Goal: Task Accomplishment & Management: Manage account settings

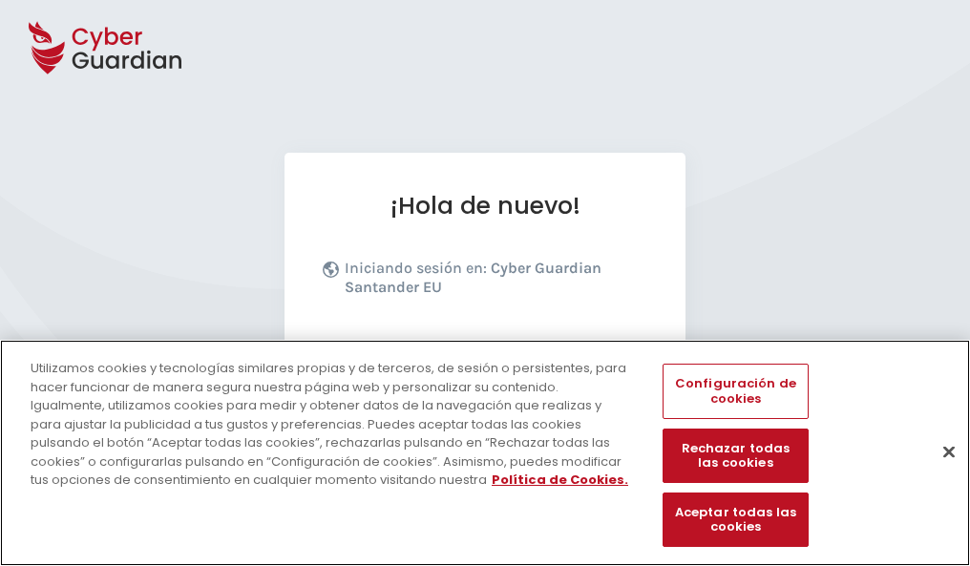
scroll to position [234, 0]
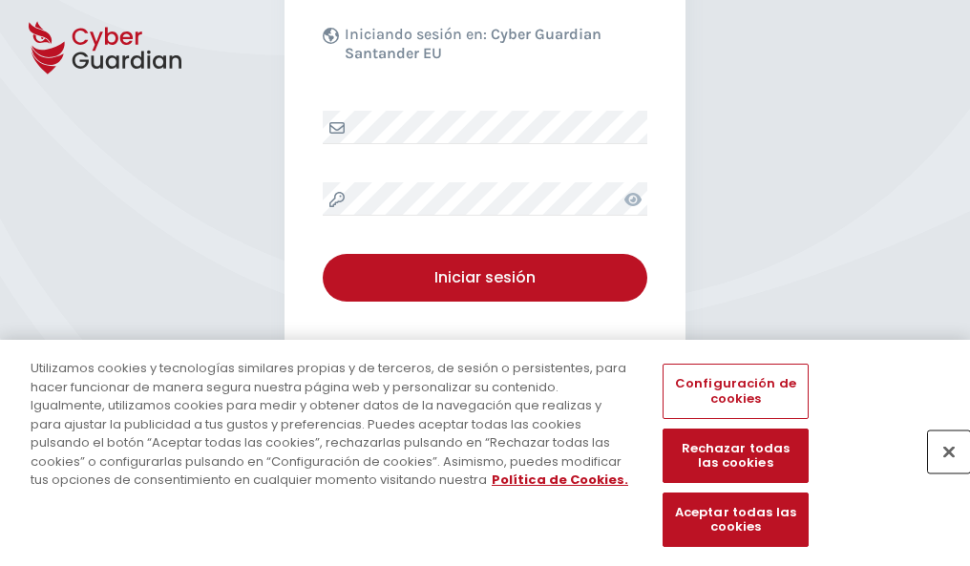
click at [939, 472] on button "Cerrar" at bounding box center [949, 452] width 42 height 42
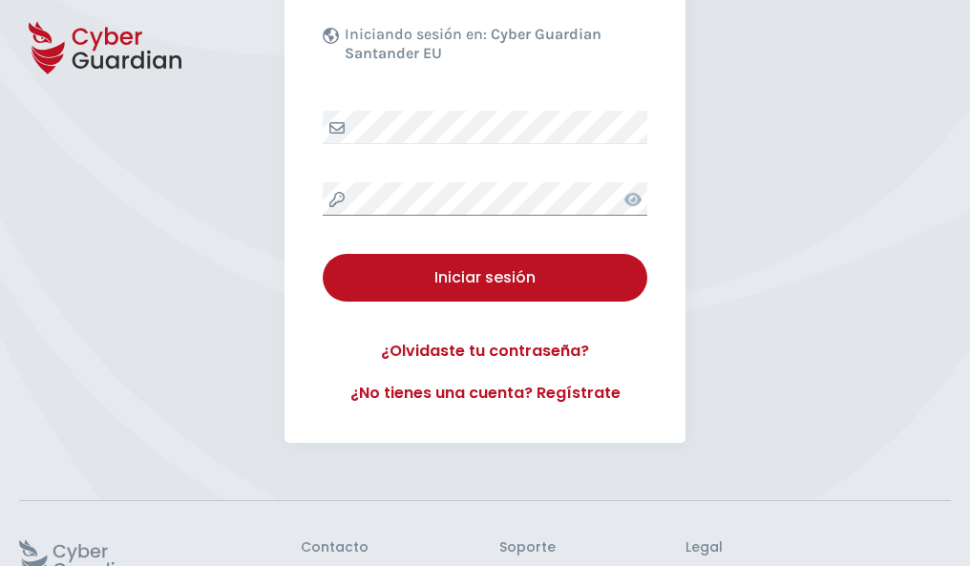
scroll to position [371, 0]
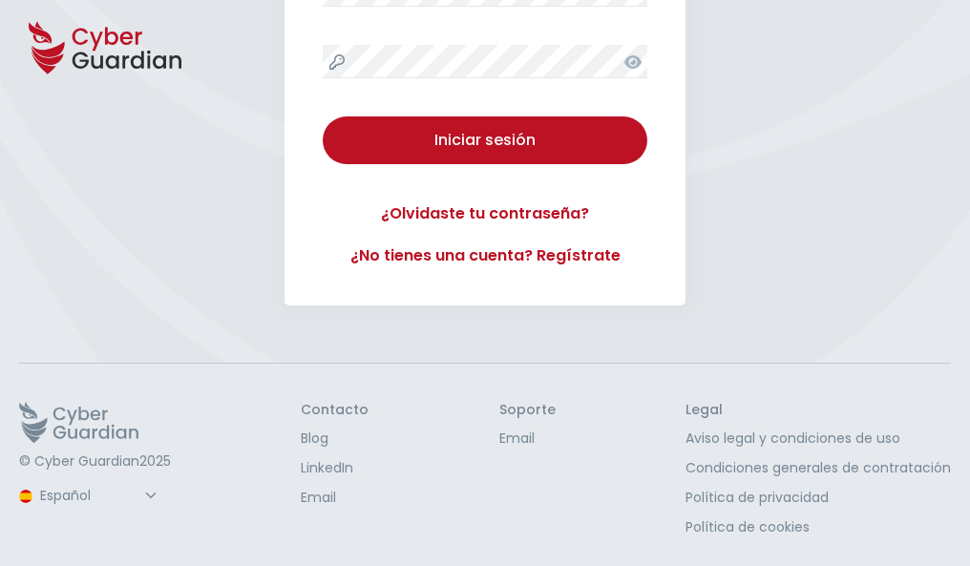
click at [323, 116] on button "Iniciar sesión" at bounding box center [485, 140] width 325 height 48
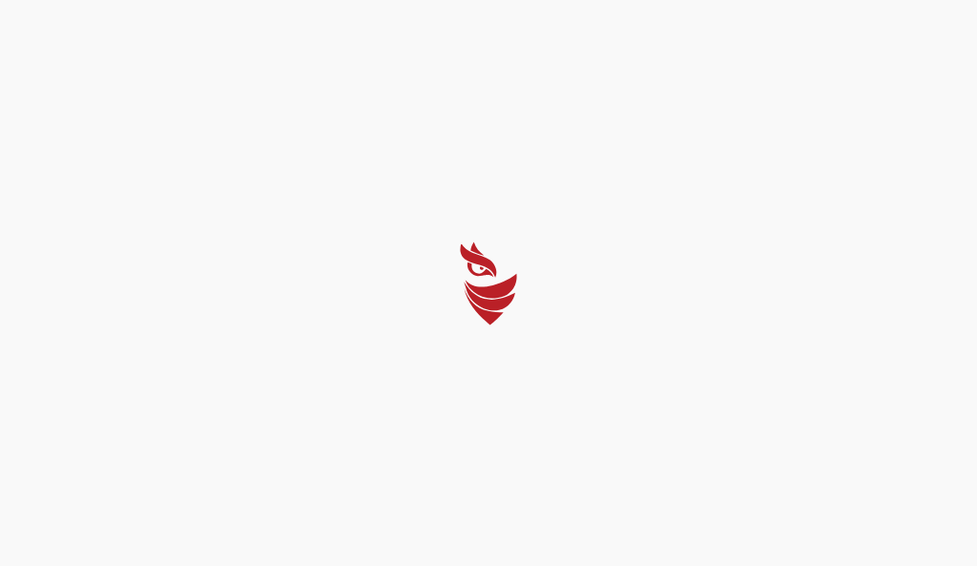
select select "Português (BR)"
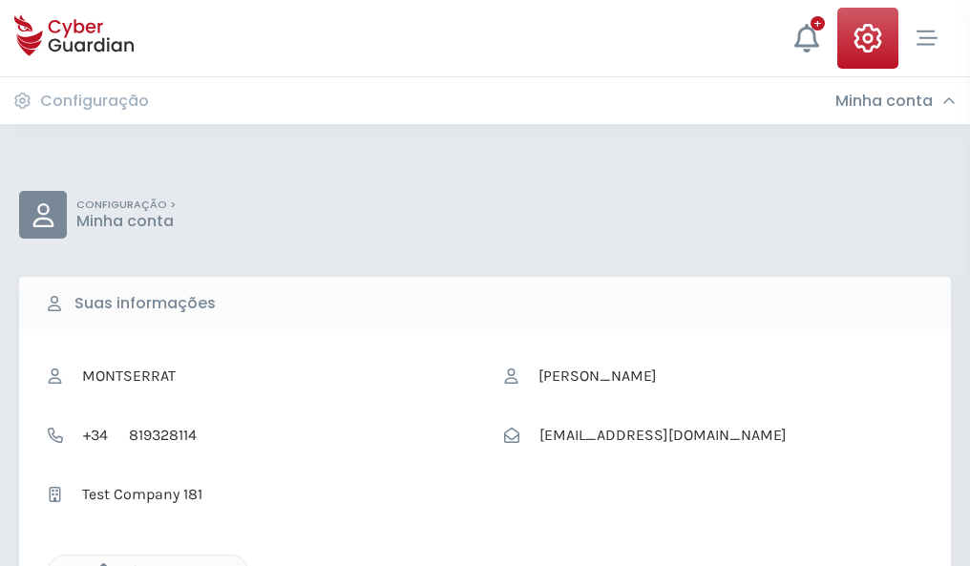
click at [98, 564] on icon "button" at bounding box center [99, 571] width 16 height 16
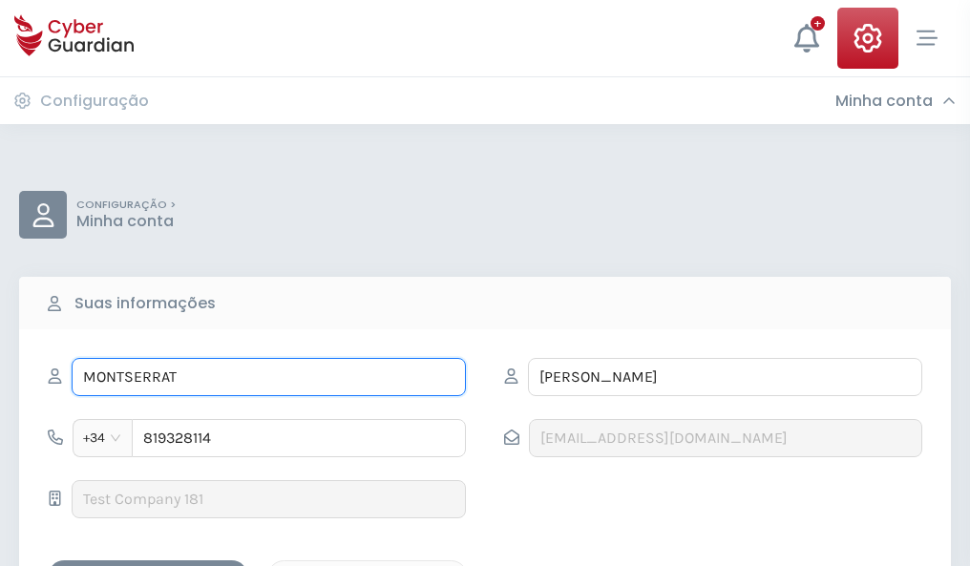
click at [268, 377] on input "MONTSERRAT" at bounding box center [269, 377] width 394 height 38
type input "M"
type input "Abel"
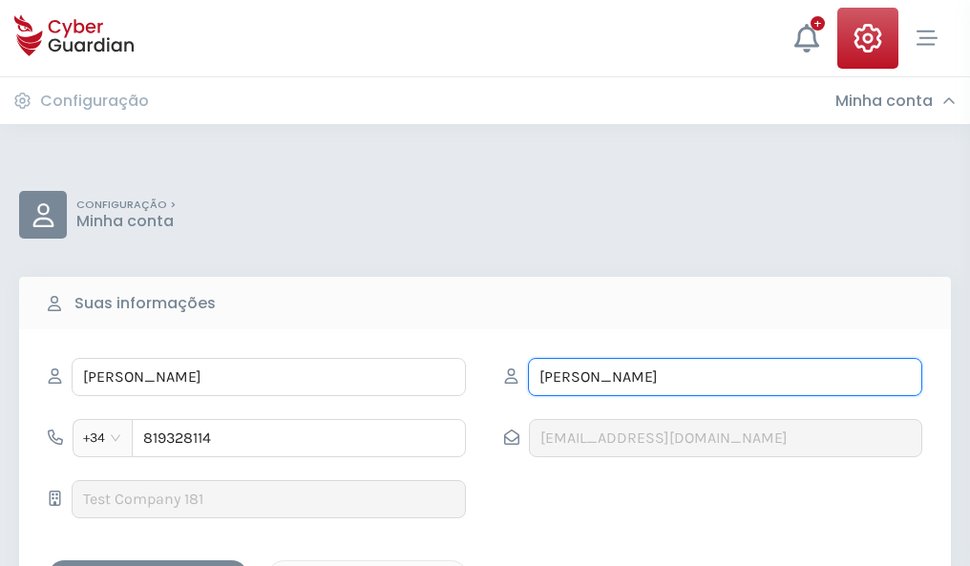
click at [725, 377] on input "AGUSTÍN" at bounding box center [725, 377] width 394 height 38
type input "A"
type input "Lopez"
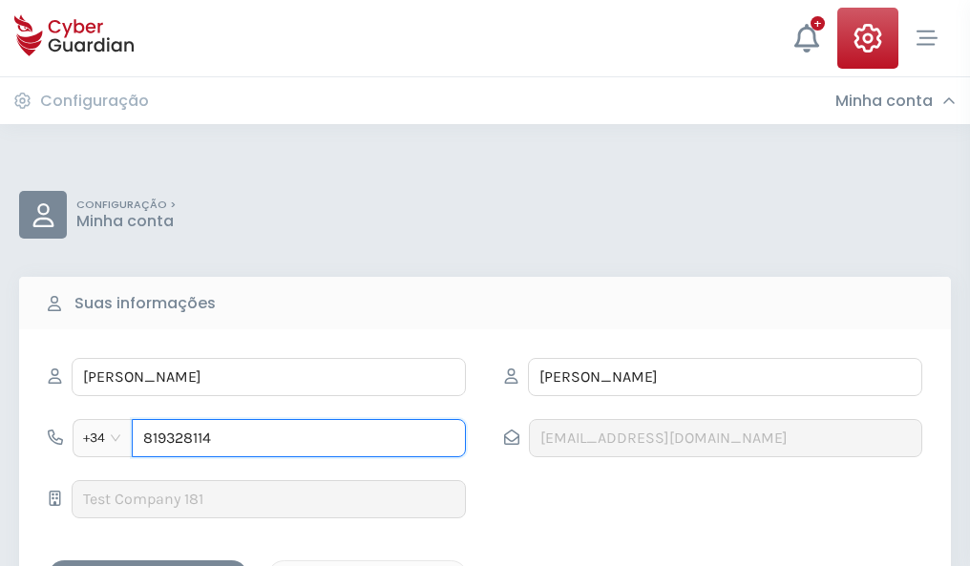
click at [299, 438] on input "819328114" at bounding box center [299, 438] width 334 height 38
type input "8"
type input "941925346"
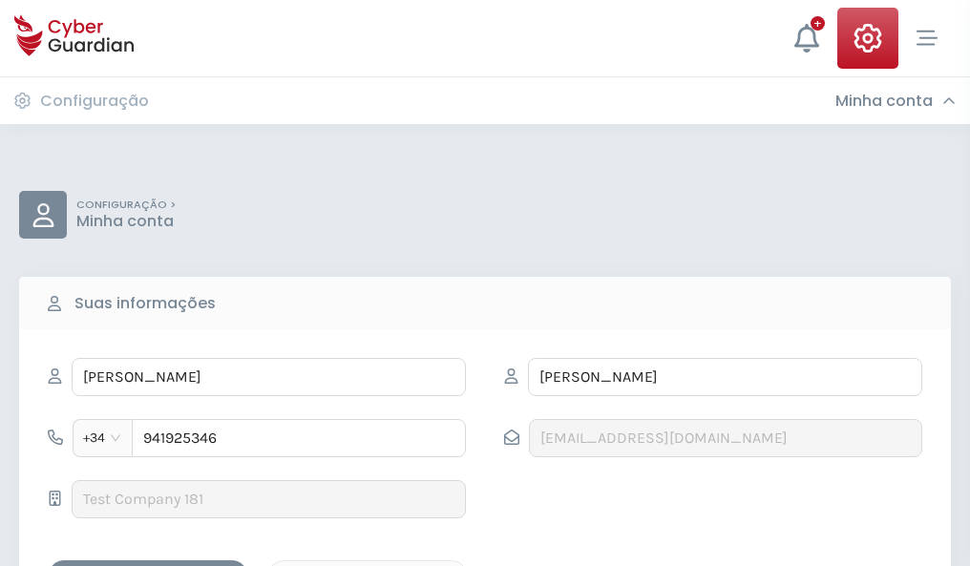
click at [148, 565] on div "Salvar alterações" at bounding box center [148, 577] width 172 height 24
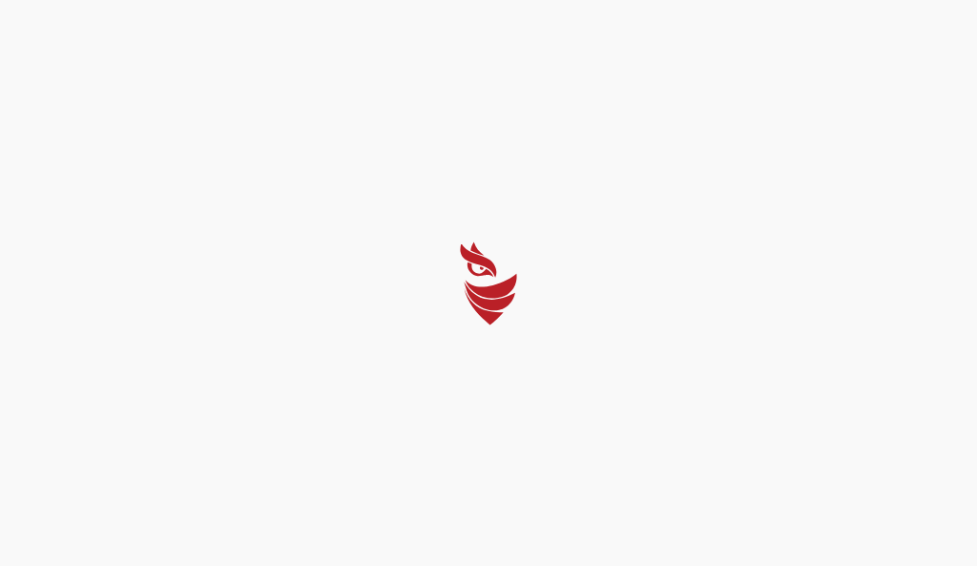
select select "Português (BR)"
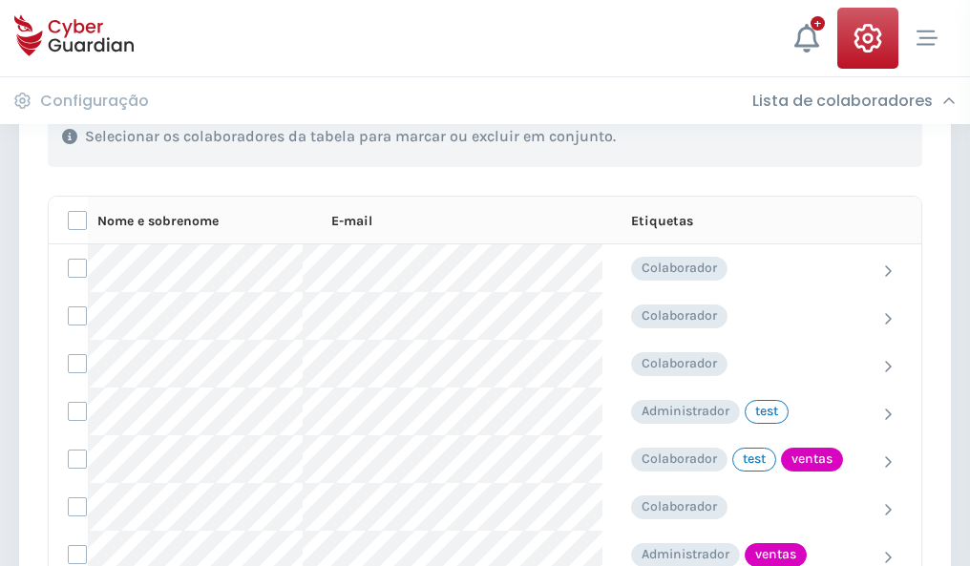
scroll to position [865, 0]
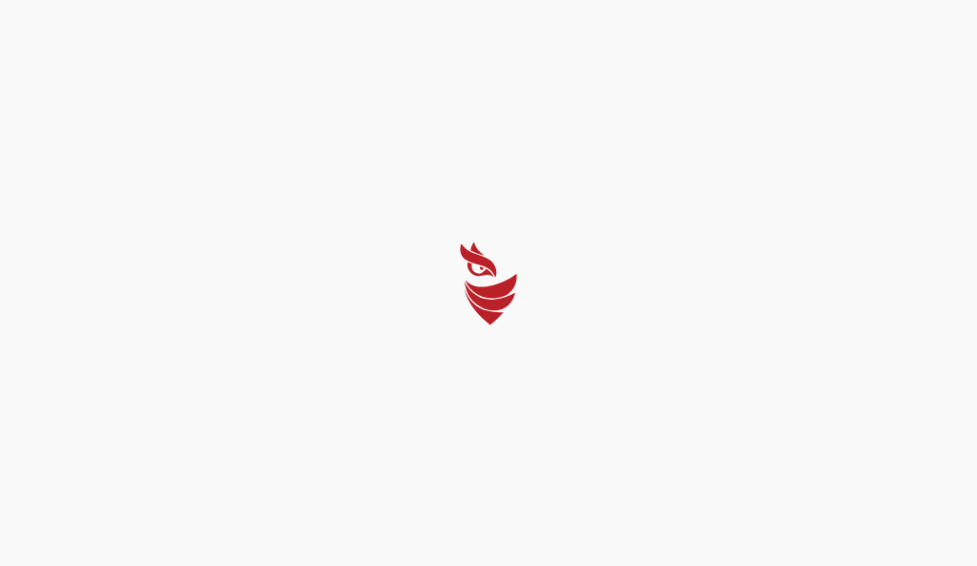
select select "Português (BR)"
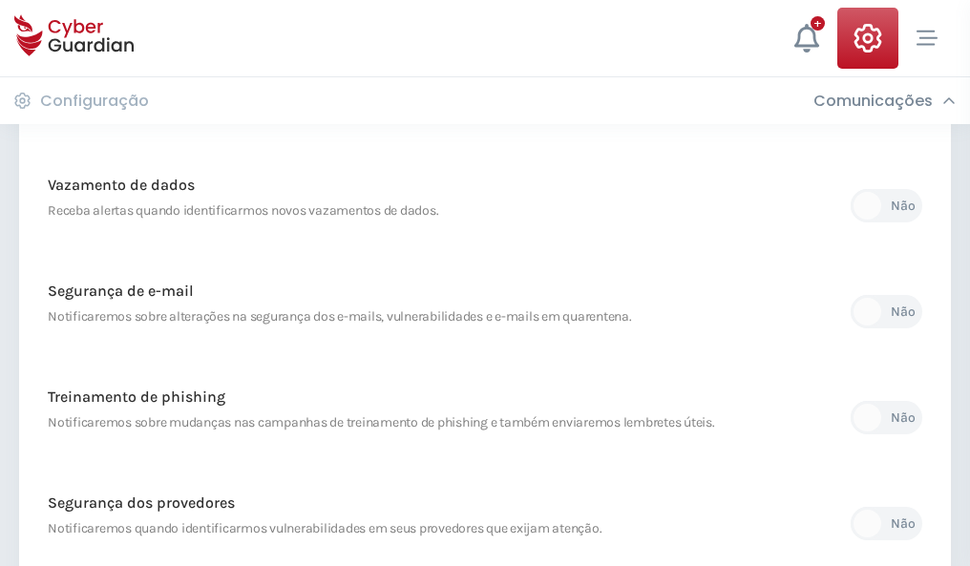
scroll to position [1005, 0]
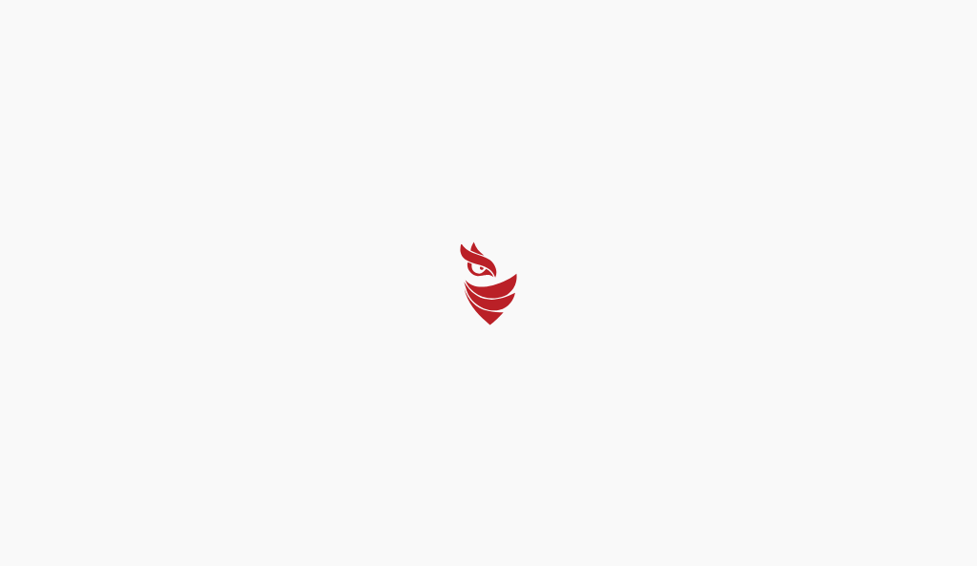
select select "Português (BR)"
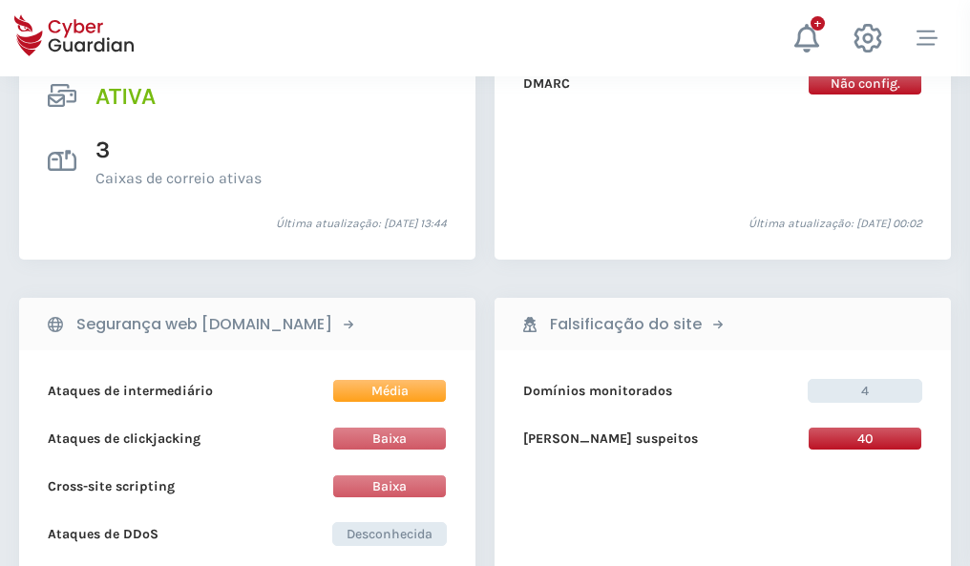
scroll to position [1940, 0]
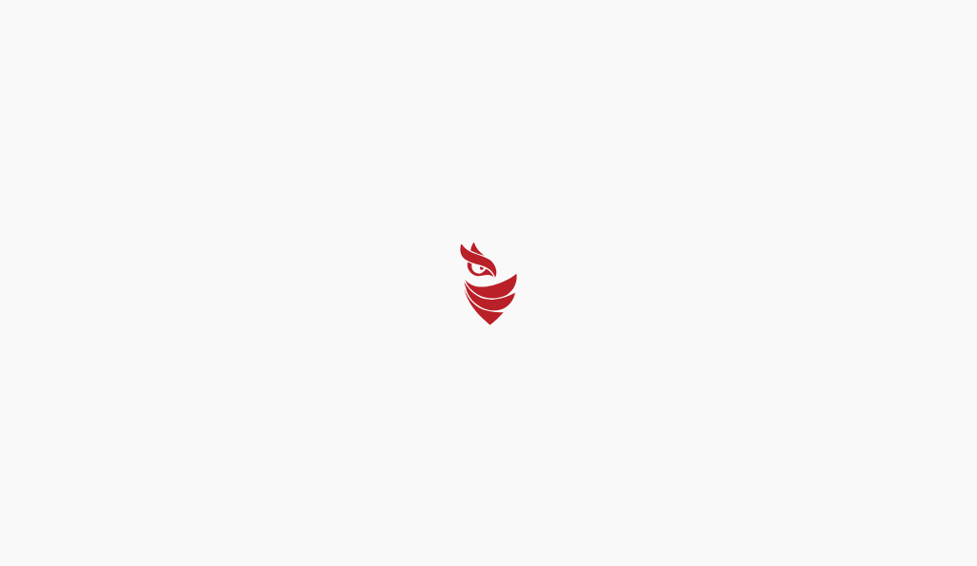
select select "Português (BR)"
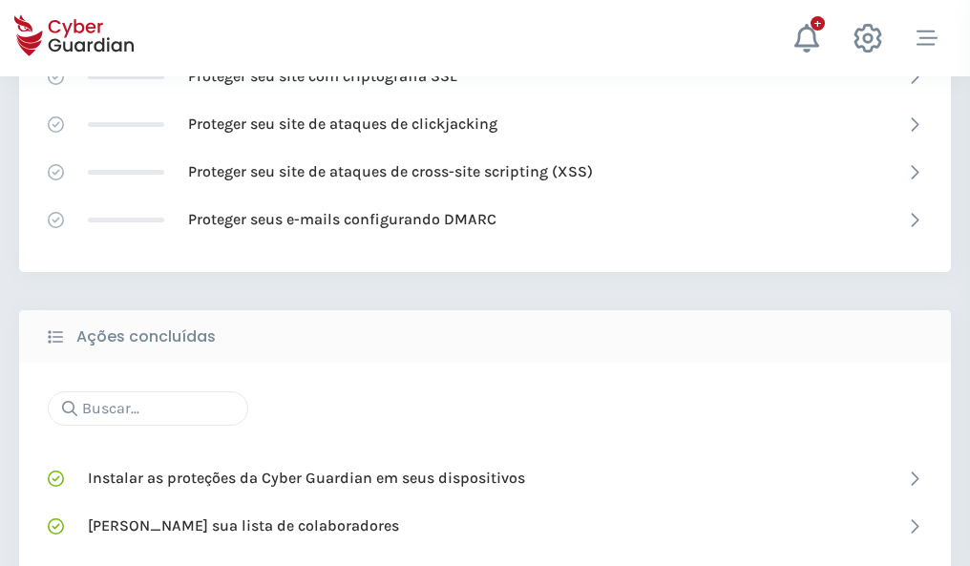
scroll to position [1271, 0]
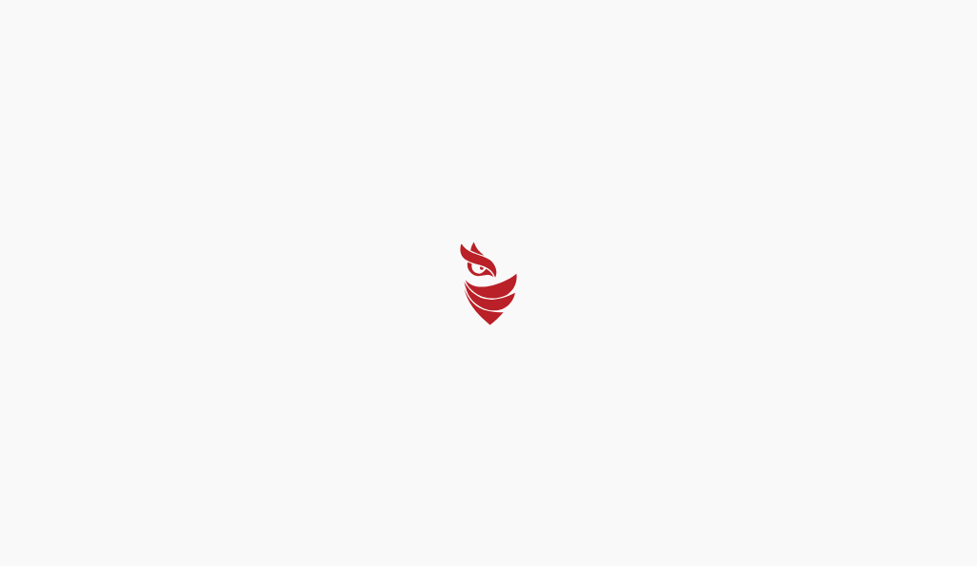
select select "Português (BR)"
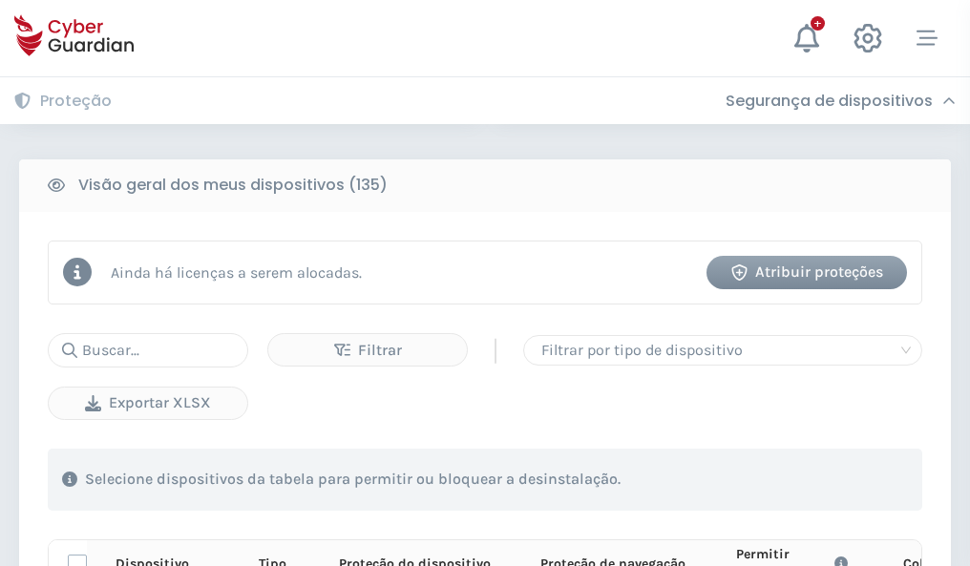
scroll to position [1687, 0]
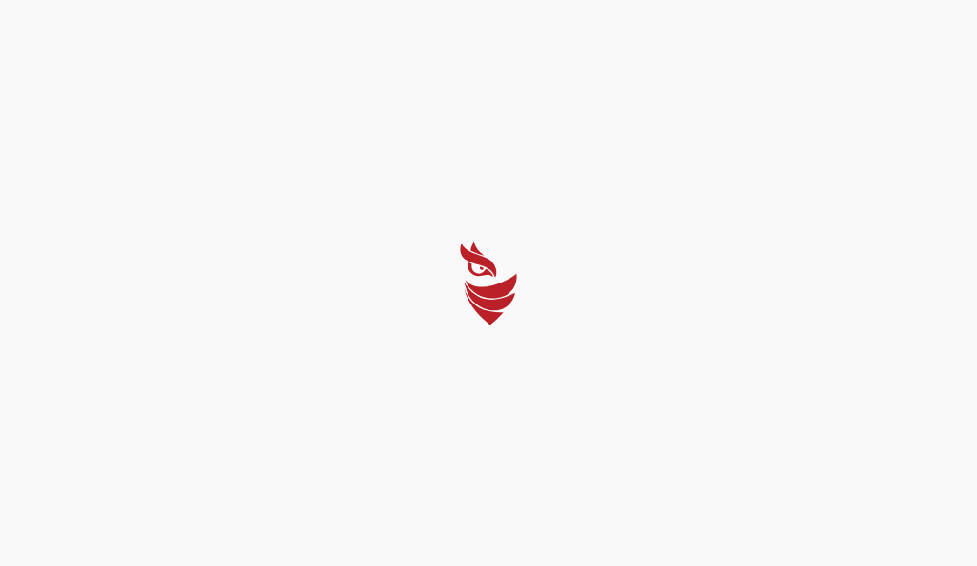
select select "Português (BR)"
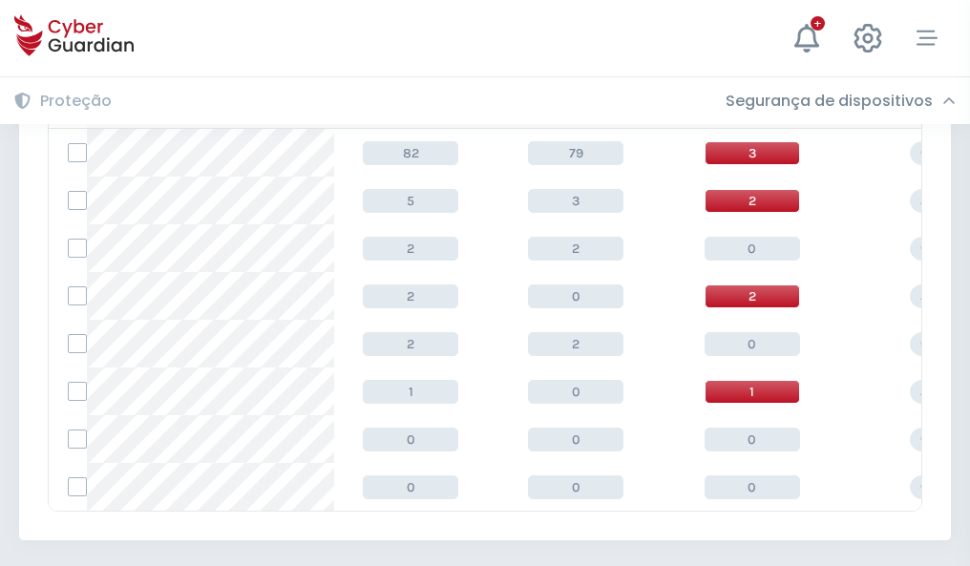
scroll to position [886, 0]
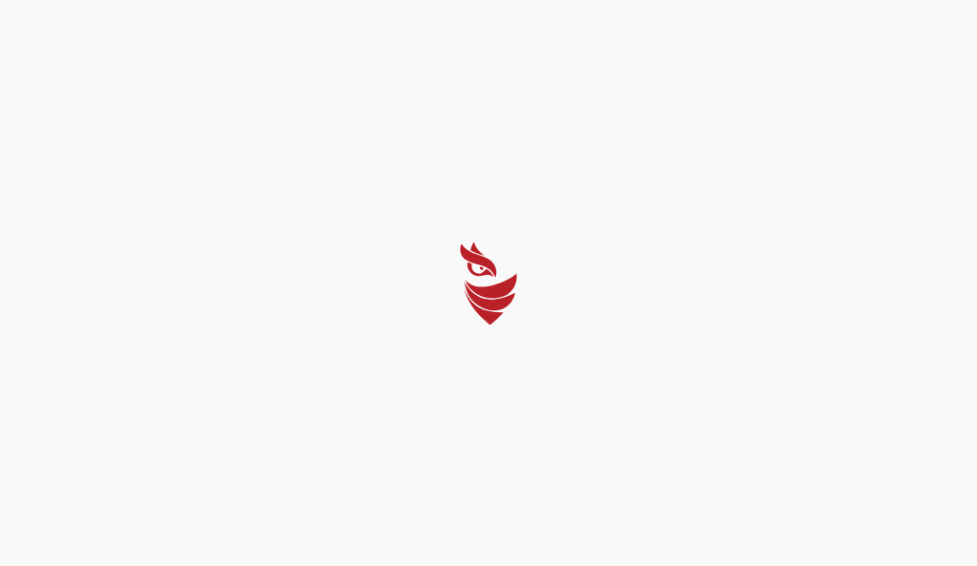
select select "Português (BR)"
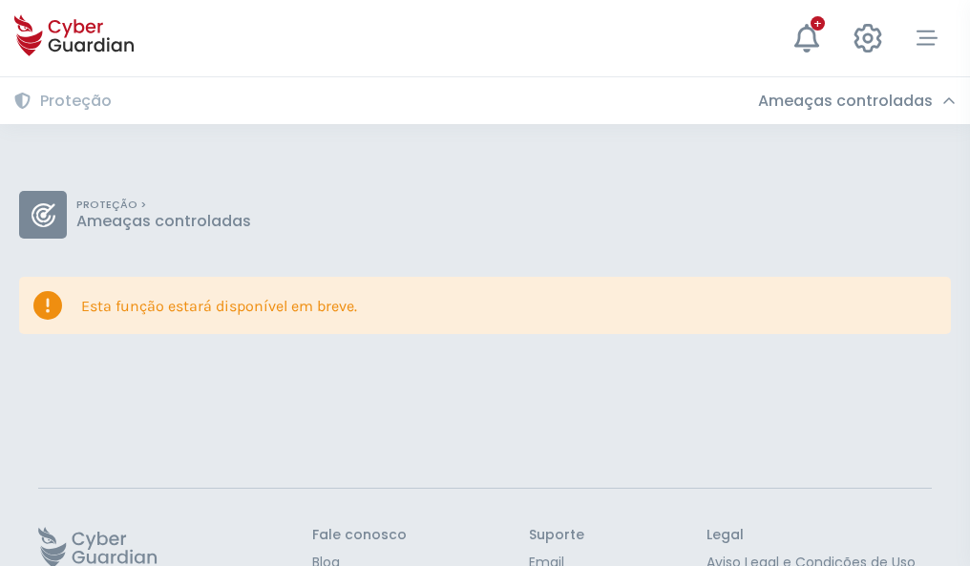
scroll to position [124, 0]
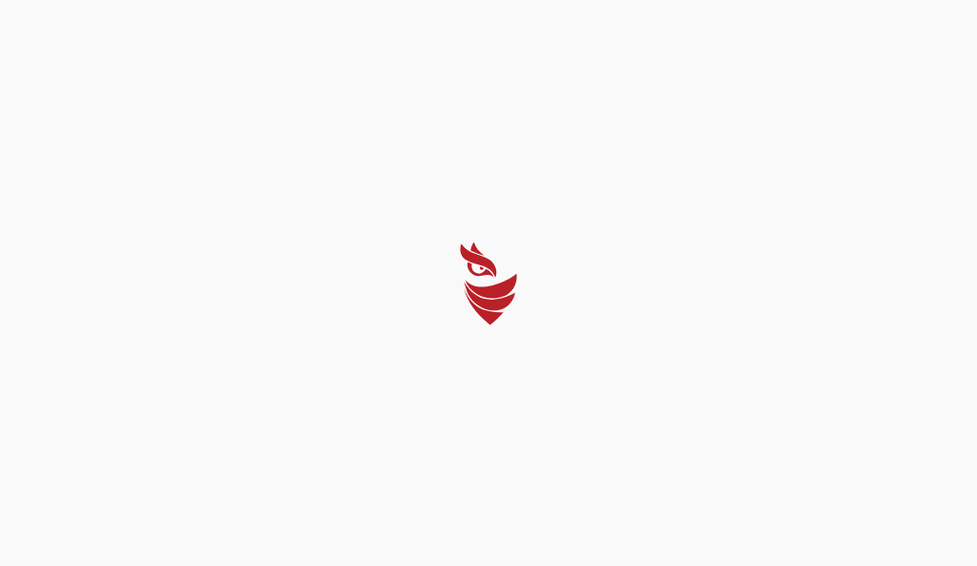
select select "Português (BR)"
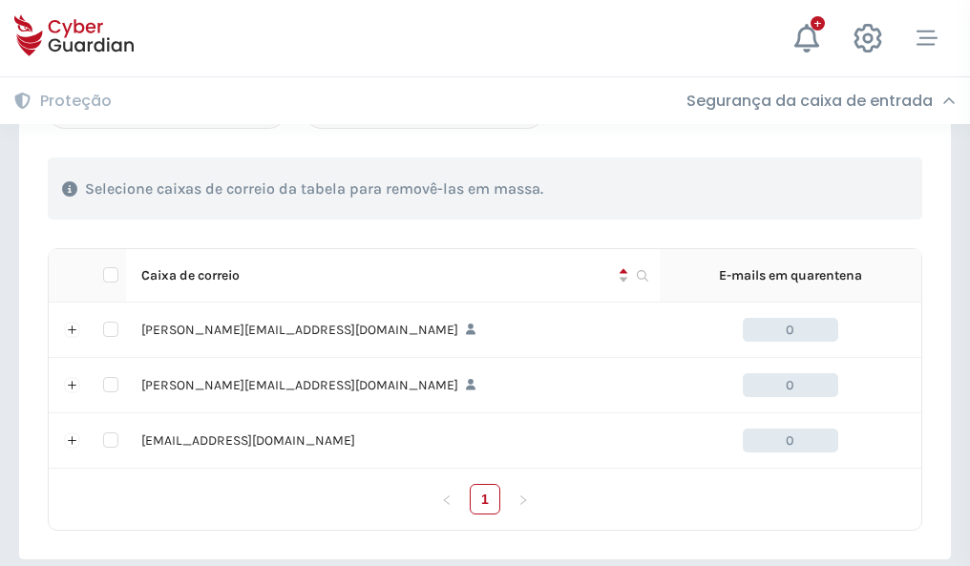
scroll to position [885, 0]
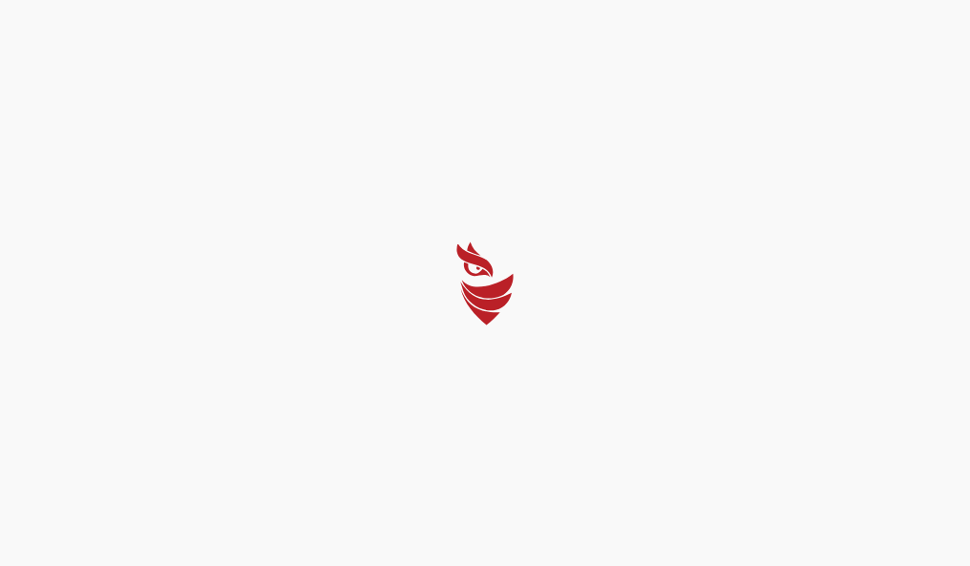
select select "Português (BR)"
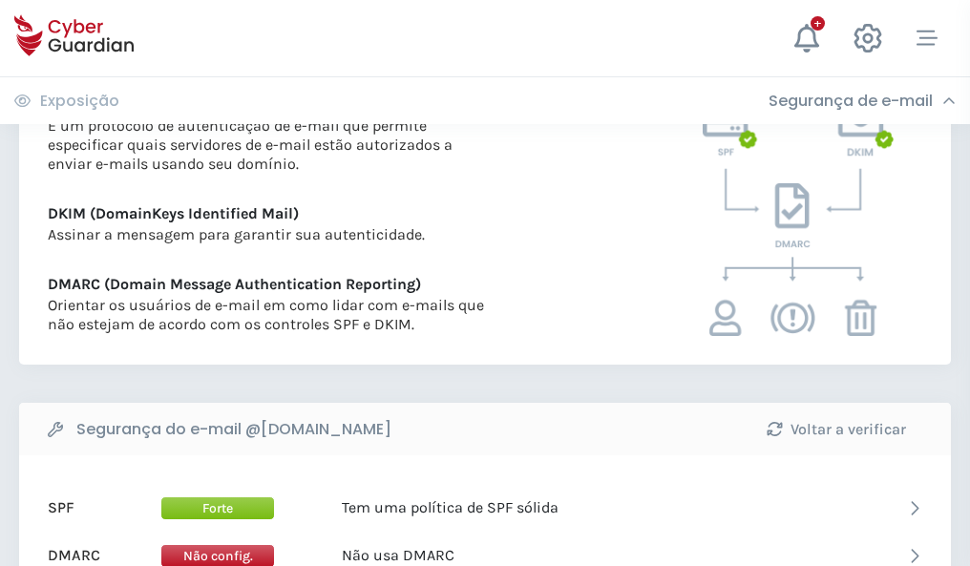
scroll to position [1030, 0]
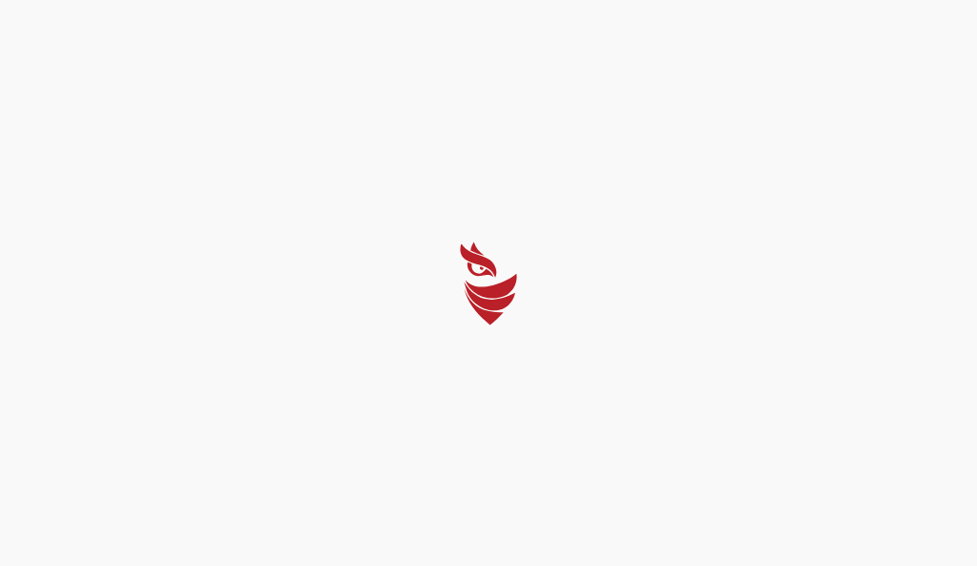
select select "Português (BR)"
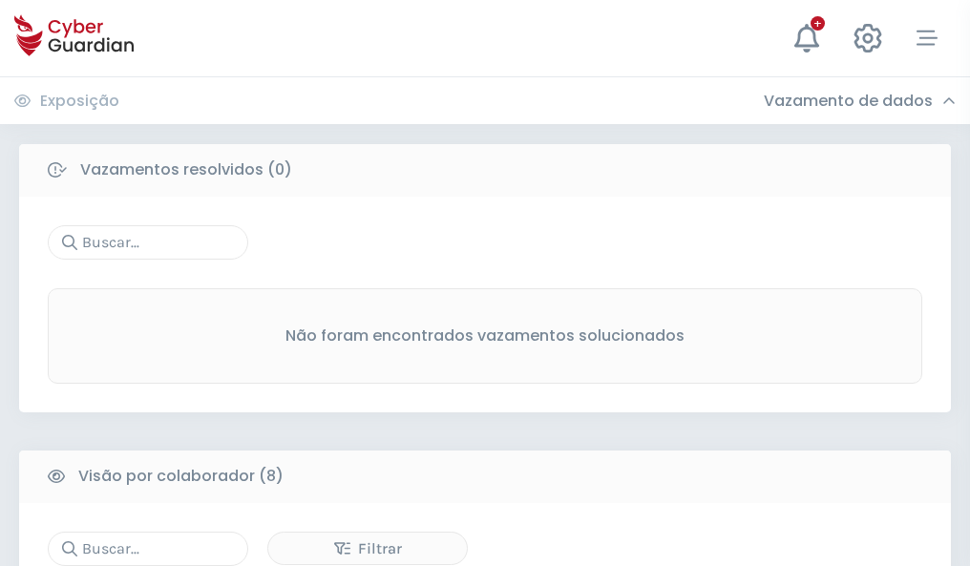
scroll to position [1627, 0]
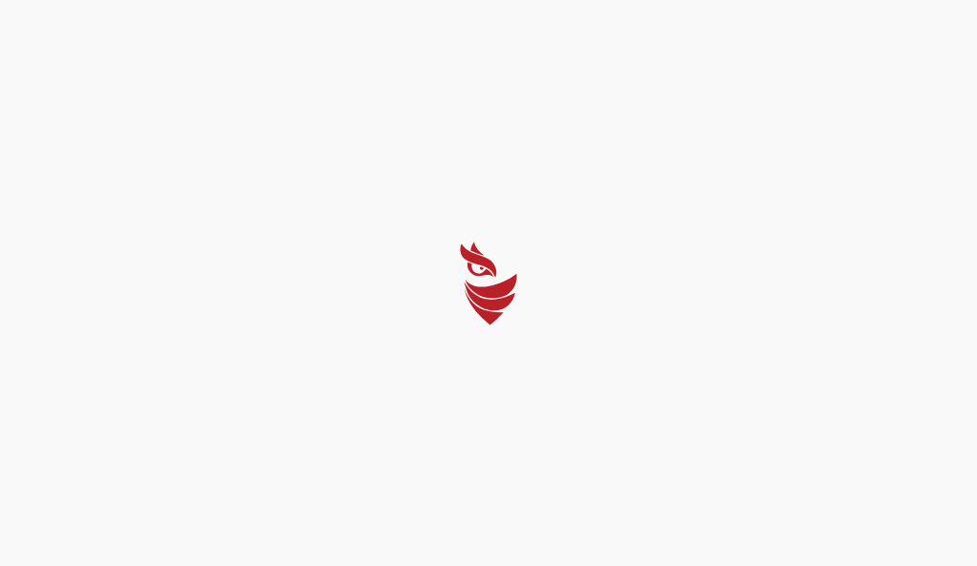
select select "Português (BR)"
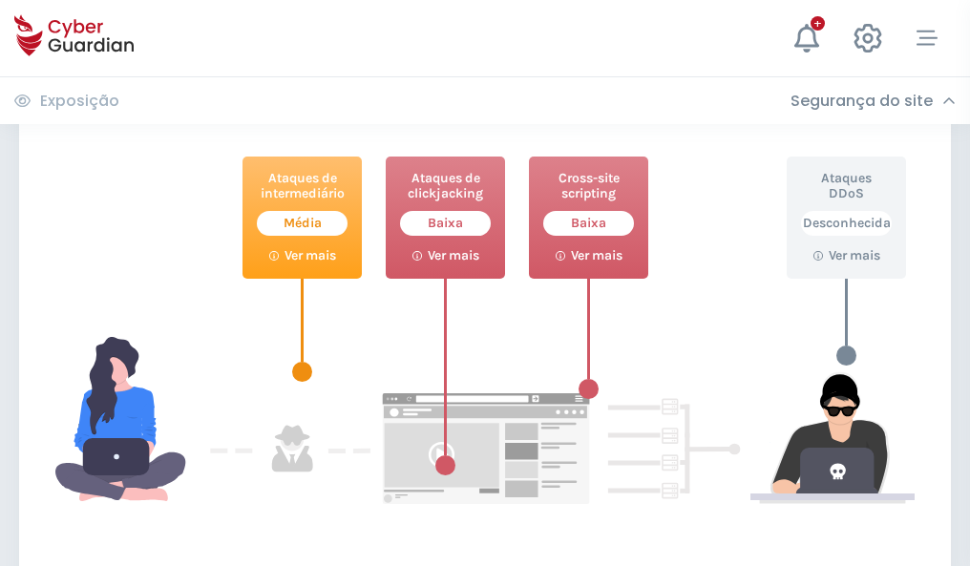
scroll to position [1040, 0]
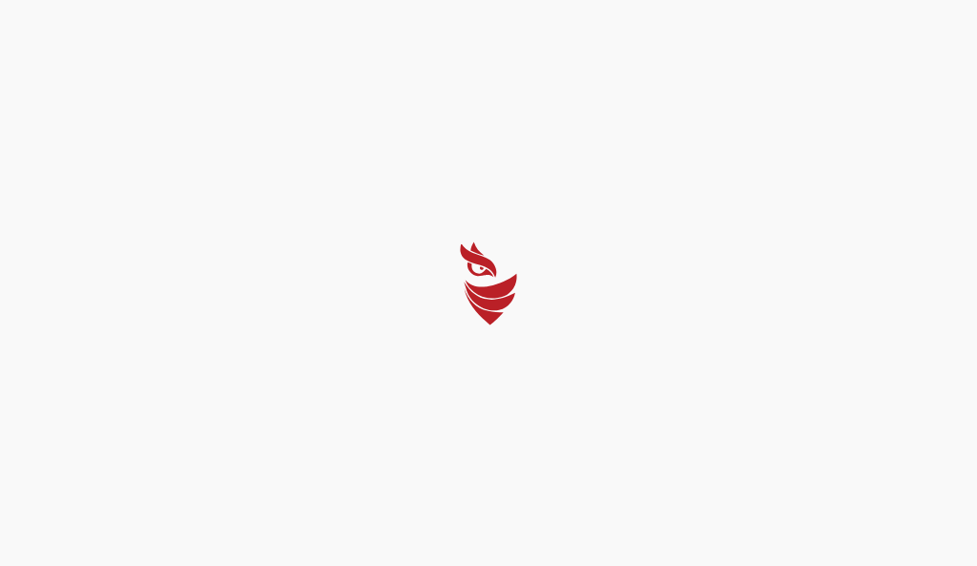
select select "Português (BR)"
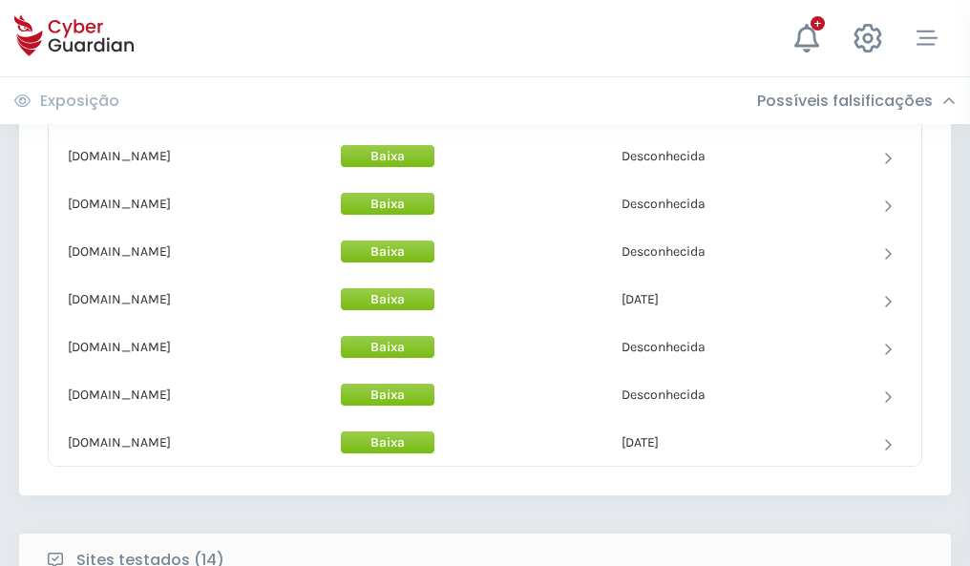
scroll to position [1861, 0]
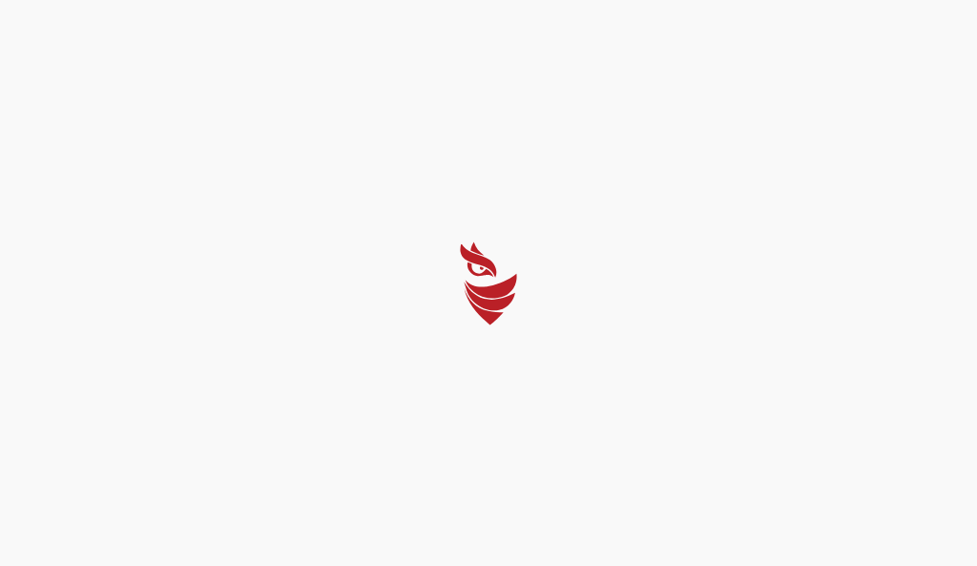
select select "Português (BR)"
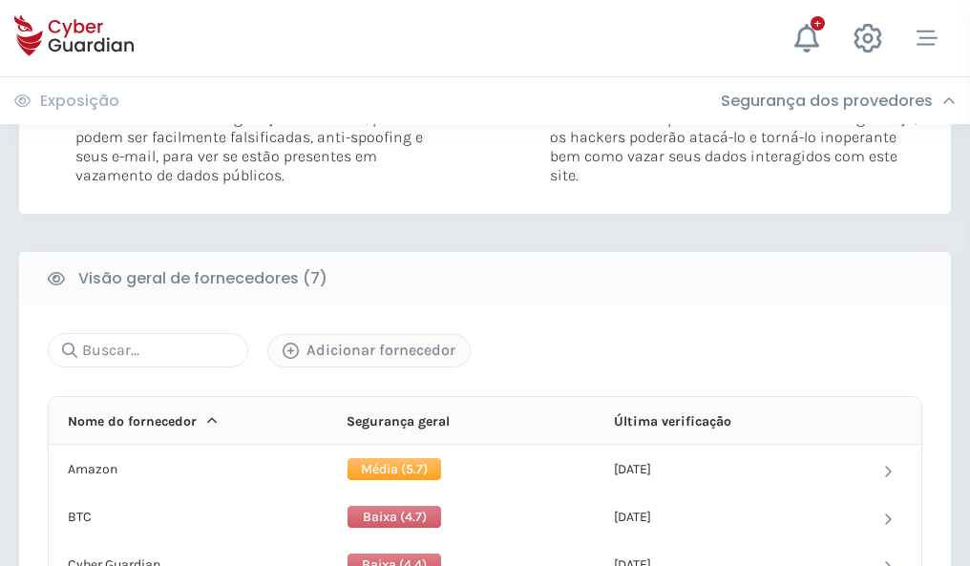
scroll to position [1259, 0]
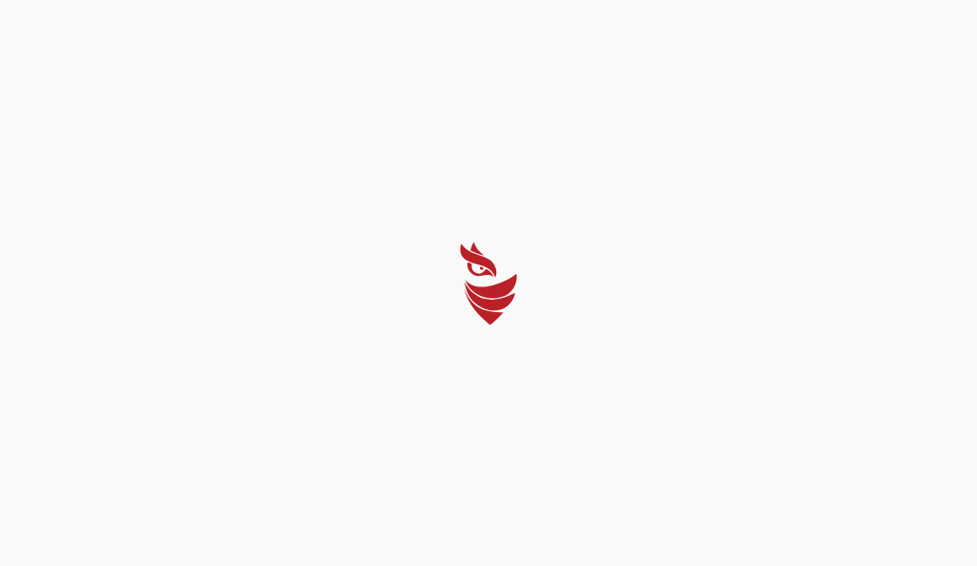
select select "Português (BR)"
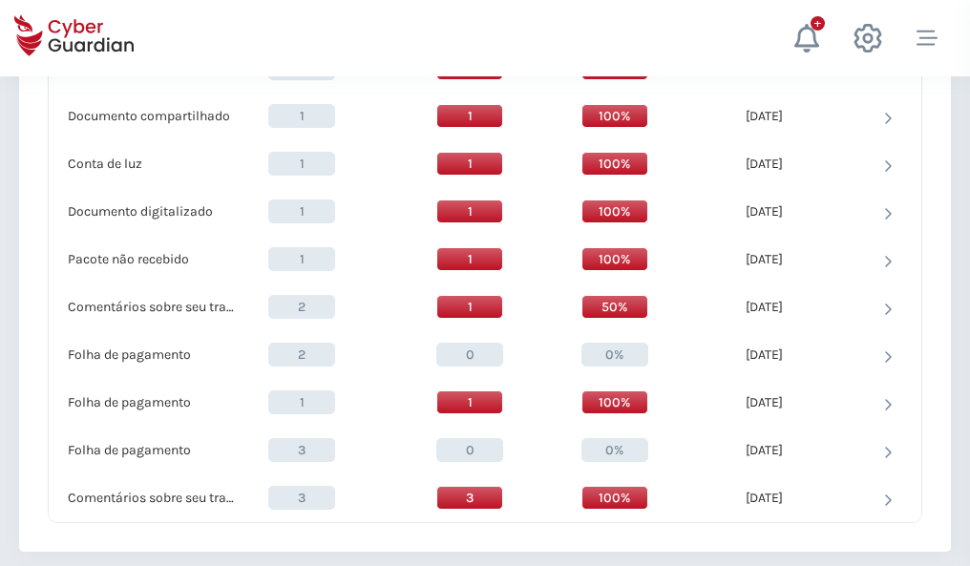
scroll to position [1979, 0]
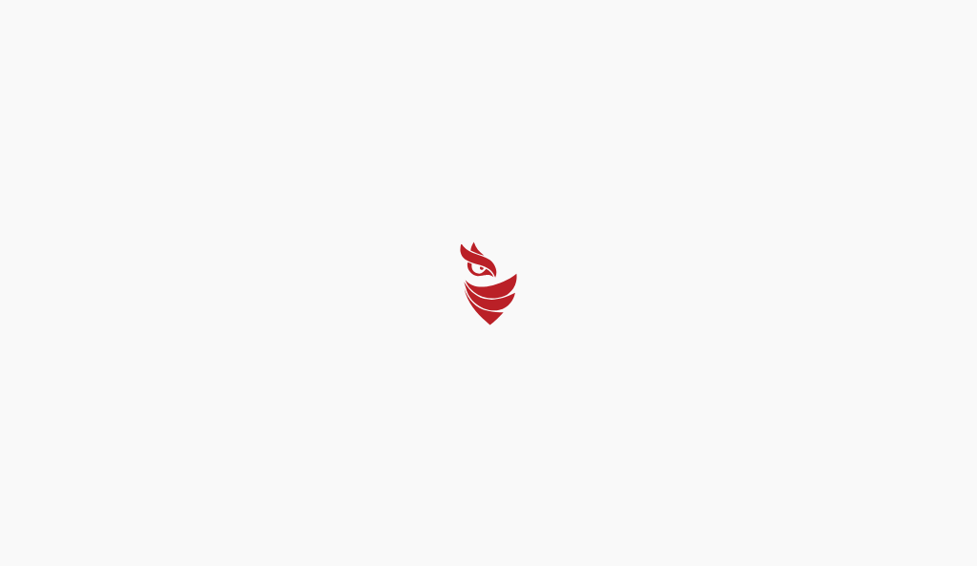
select select "Português (BR)"
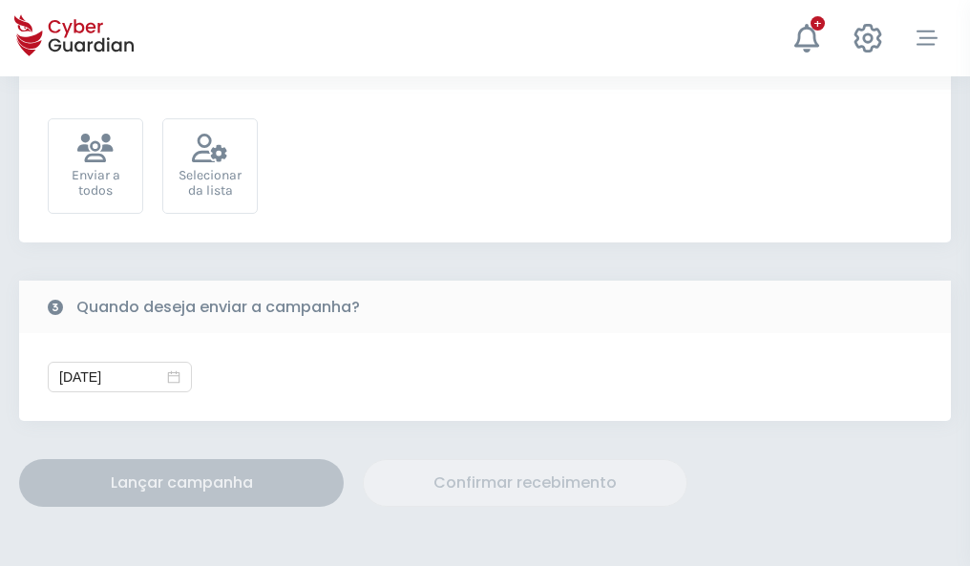
scroll to position [699, 0]
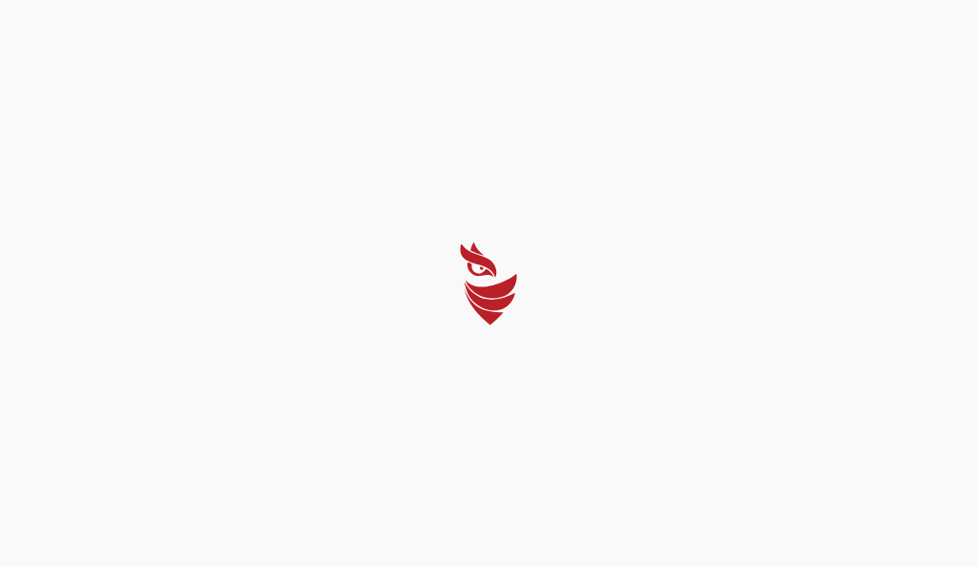
select select "Português (BR)"
